Goal: Transaction & Acquisition: Purchase product/service

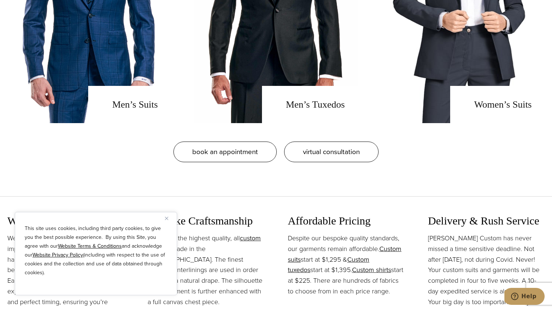
scroll to position [700, 0]
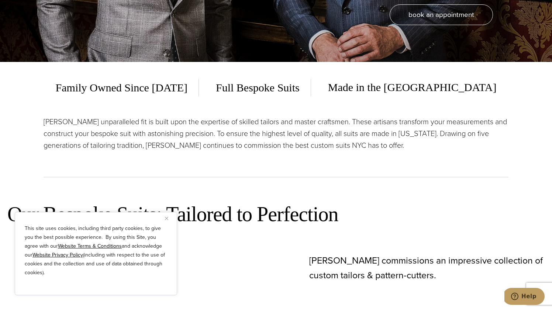
scroll to position [254, 0]
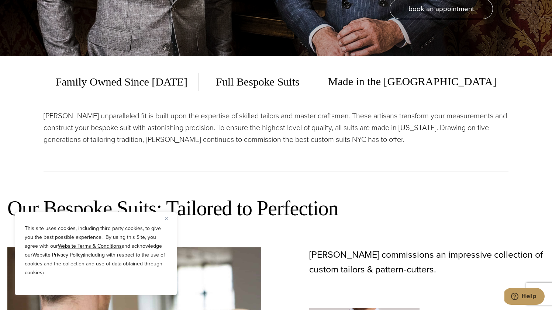
click at [168, 218] on img "Close" at bounding box center [166, 218] width 3 height 3
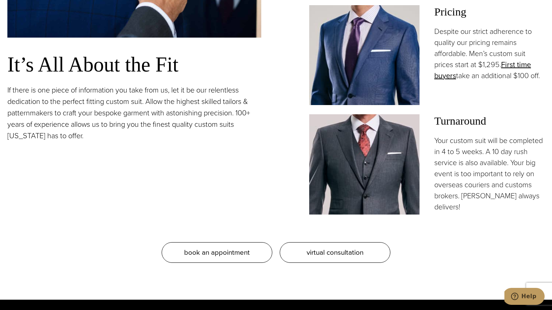
scroll to position [668, 0]
